Goal: Task Accomplishment & Management: Manage account settings

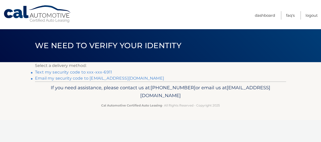
click at [95, 72] on link "Text my security code to xxx-xxx-6911" at bounding box center [73, 72] width 77 height 5
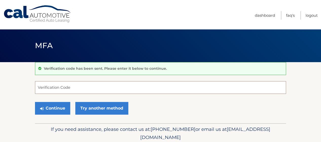
click at [50, 88] on input "Verification Code" at bounding box center [160, 87] width 251 height 13
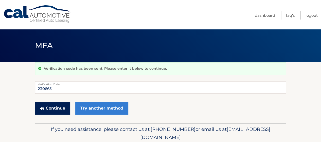
type input "230665"
click at [61, 104] on button "Continue" at bounding box center [52, 108] width 35 height 13
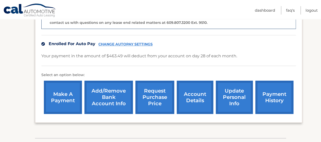
scroll to position [160, 0]
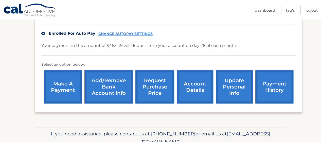
click at [219, 80] on link "update personal info" at bounding box center [234, 86] width 37 height 33
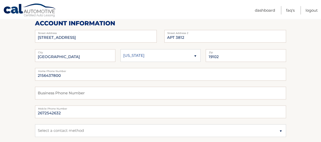
scroll to position [80, 0]
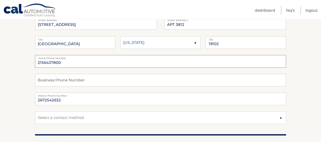
drag, startPoint x: 64, startPoint y: 61, endPoint x: 25, endPoint y: 60, distance: 39.0
type input "2153006911"
drag, startPoint x: 65, startPoint y: 101, endPoint x: 16, endPoint y: 95, distance: 49.7
click at [35, 95] on input "2672542632" at bounding box center [160, 98] width 251 height 13
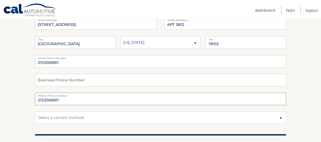
type input "2153006911"
select select "1"
click option "Mobile" at bounding box center [0, 0] width 0 height 0
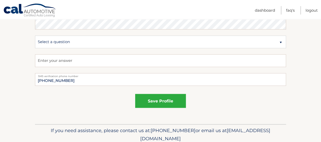
scroll to position [301, 0]
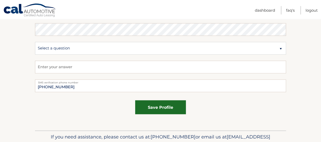
click at [166, 109] on button "save profile" at bounding box center [160, 107] width 51 height 14
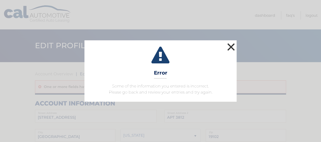
click at [232, 44] on button "×" at bounding box center [231, 47] width 10 height 10
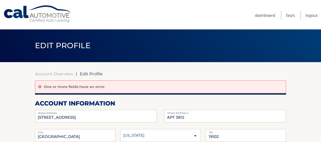
click at [94, 73] on span "Edit Profile" at bounding box center [91, 73] width 23 height 5
click at [85, 74] on span "Edit Profile" at bounding box center [91, 73] width 23 height 5
click at [86, 73] on span "Edit Profile" at bounding box center [91, 73] width 23 height 5
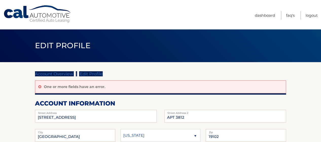
click at [86, 73] on span "Edit Profile" at bounding box center [91, 73] width 23 height 5
click at [96, 73] on span "Edit Profile" at bounding box center [91, 73] width 23 height 5
drag, startPoint x: 96, startPoint y: 73, endPoint x: 100, endPoint y: 72, distance: 4.1
click at [98, 72] on span "Edit Profile" at bounding box center [91, 73] width 23 height 5
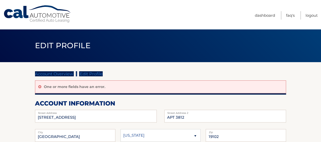
click at [62, 72] on link "Account Overview" at bounding box center [54, 73] width 38 height 5
click at [94, 72] on span "Edit Profile" at bounding box center [91, 73] width 23 height 5
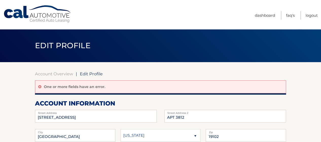
click at [91, 74] on span "Edit Profile" at bounding box center [91, 73] width 23 height 5
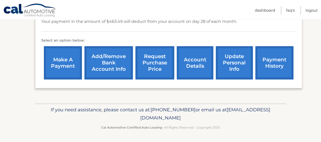
scroll to position [190, 0]
click at [188, 69] on link "account details" at bounding box center [195, 62] width 36 height 33
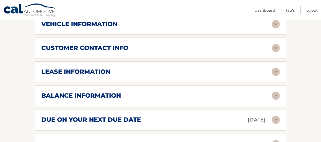
scroll to position [241, 0]
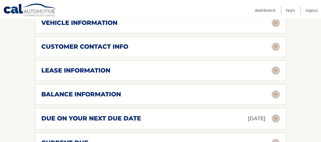
click at [277, 74] on img at bounding box center [275, 70] width 8 height 8
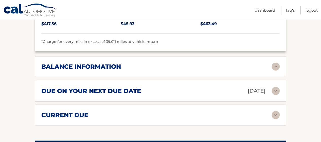
scroll to position [374, 0]
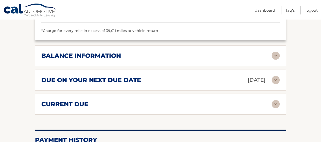
click at [275, 82] on img at bounding box center [275, 80] width 8 height 8
